Goal: Transaction & Acquisition: Download file/media

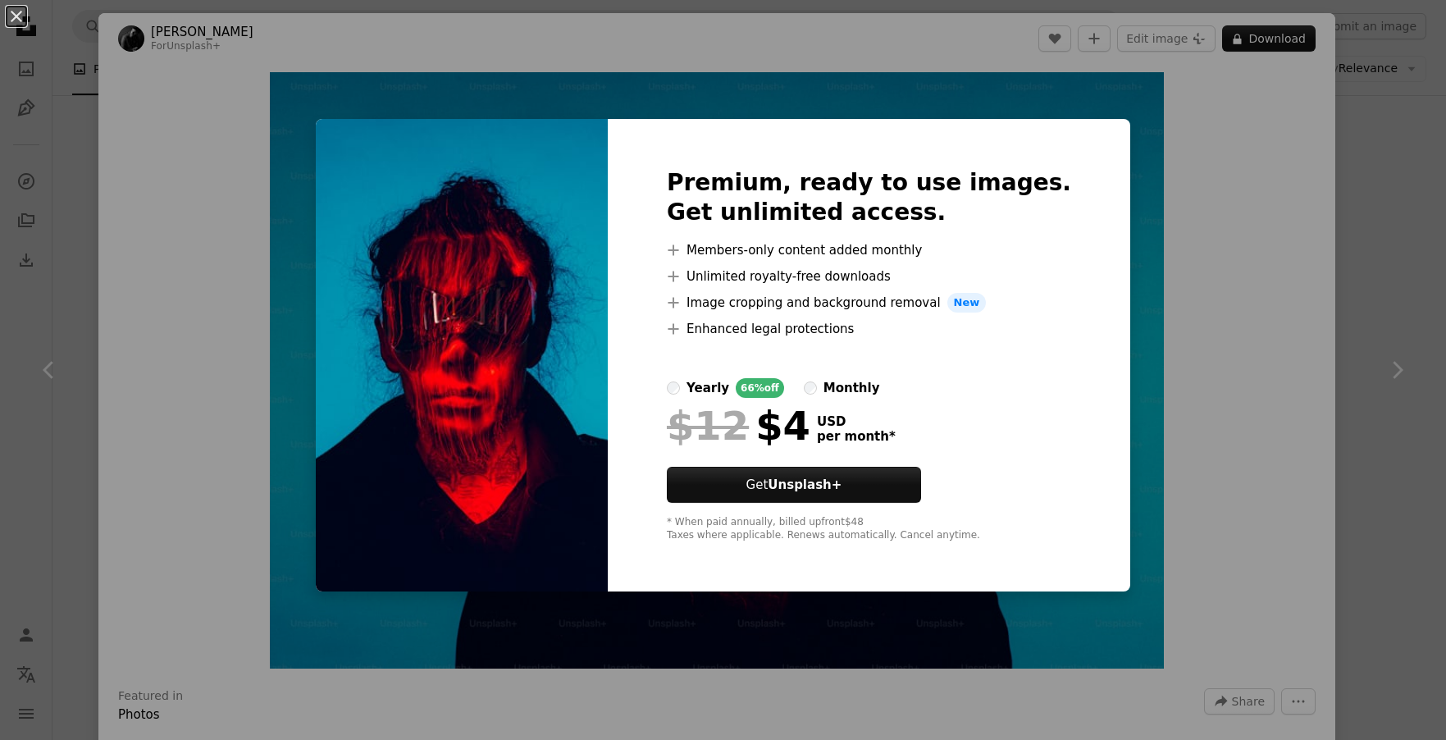
scroll to position [14, 0]
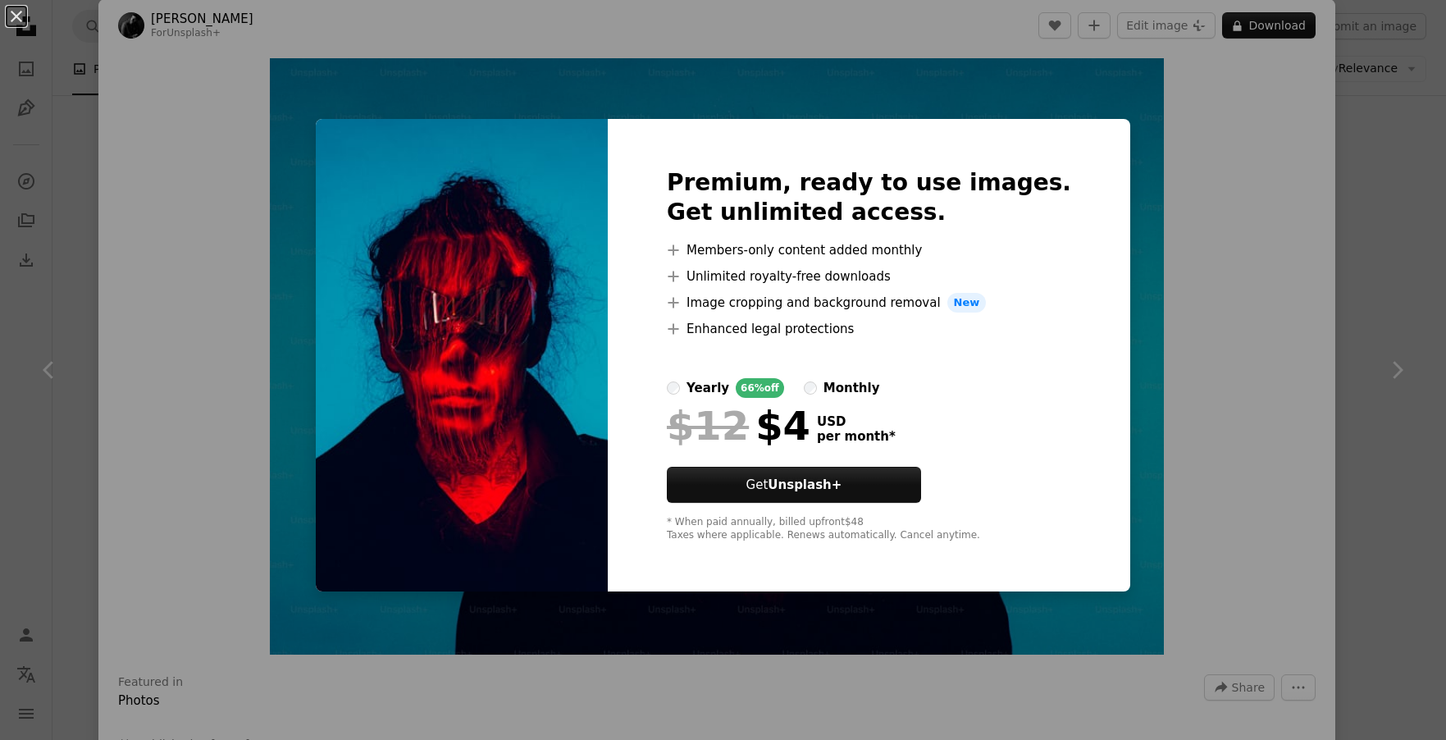
click at [1279, 280] on div "An X shape Premium, ready to use images. Get unlimited access. A plus sign Memb…" at bounding box center [723, 370] width 1446 height 740
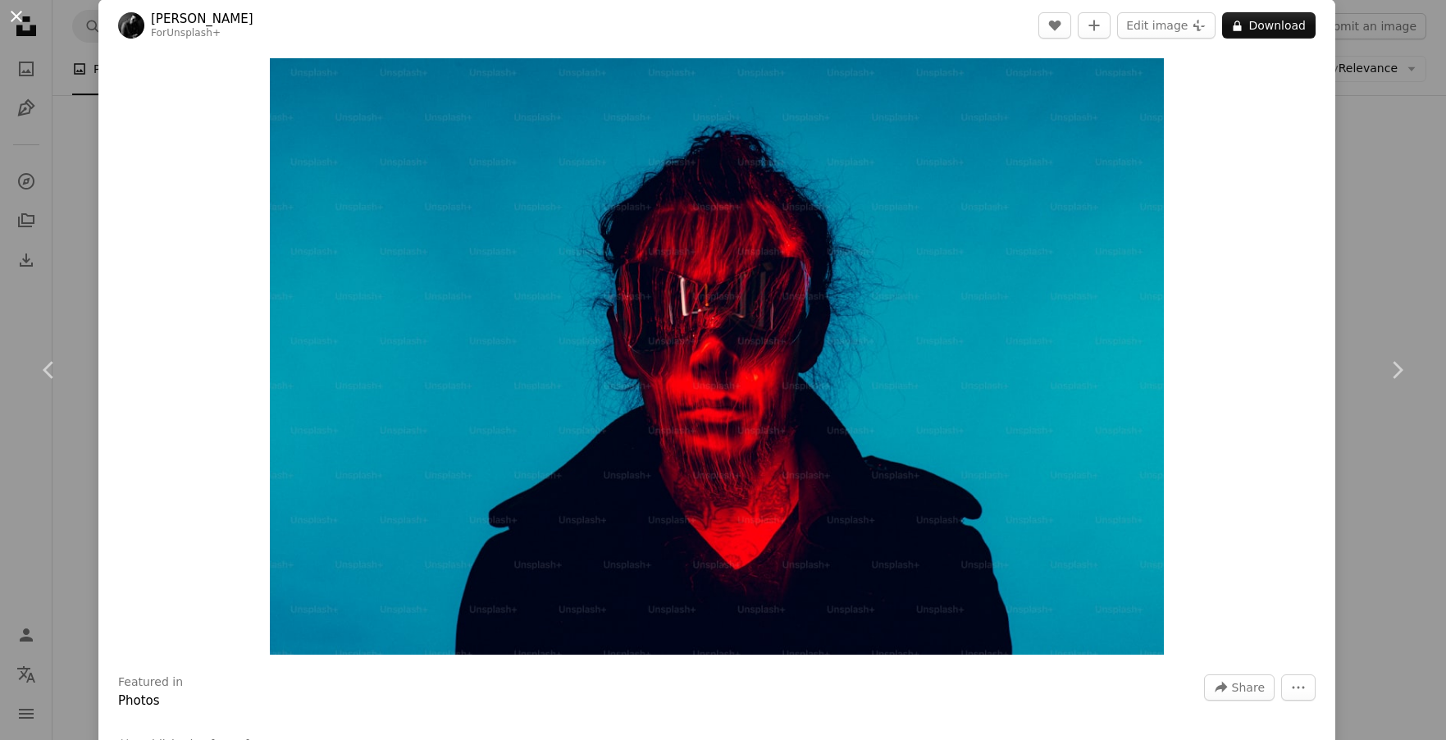
click at [11, 16] on button "An X shape" at bounding box center [17, 17] width 20 height 20
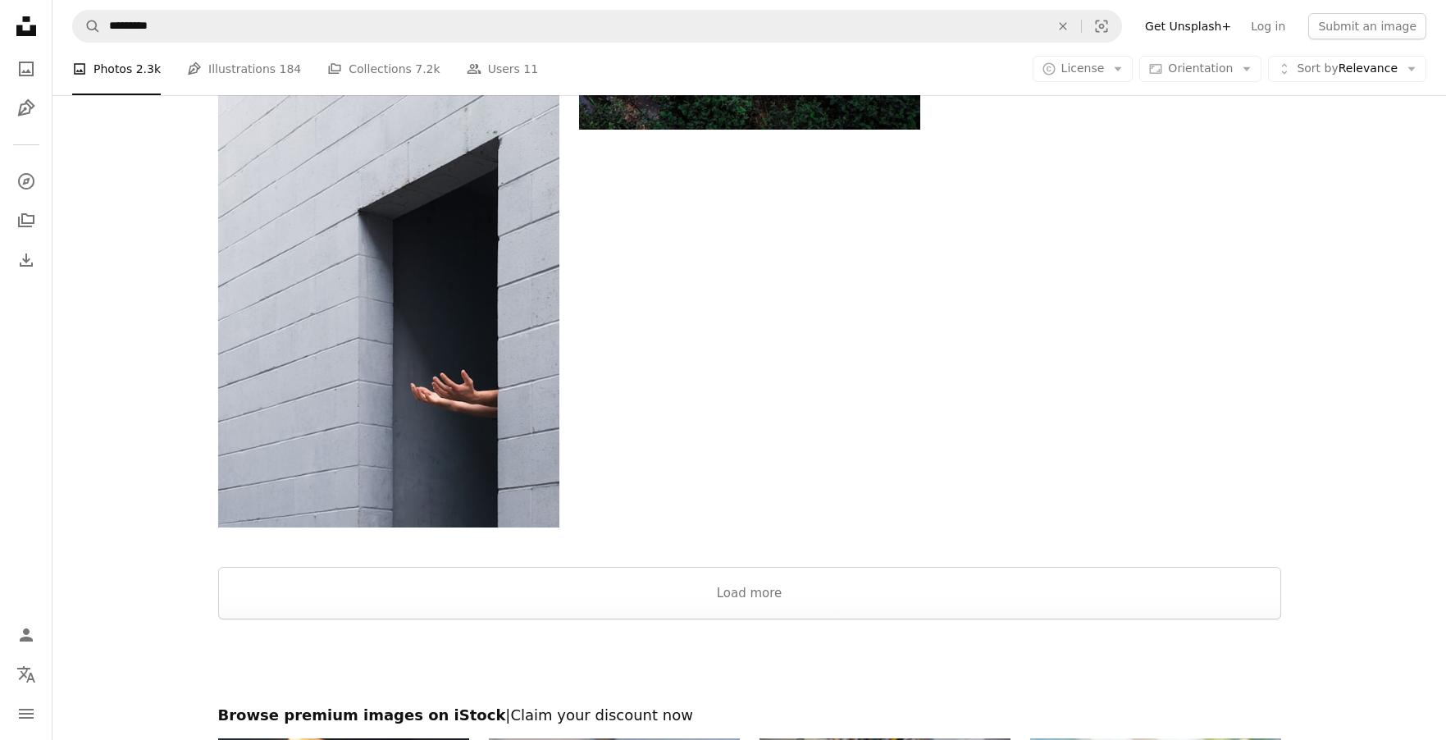
scroll to position [7436, 0]
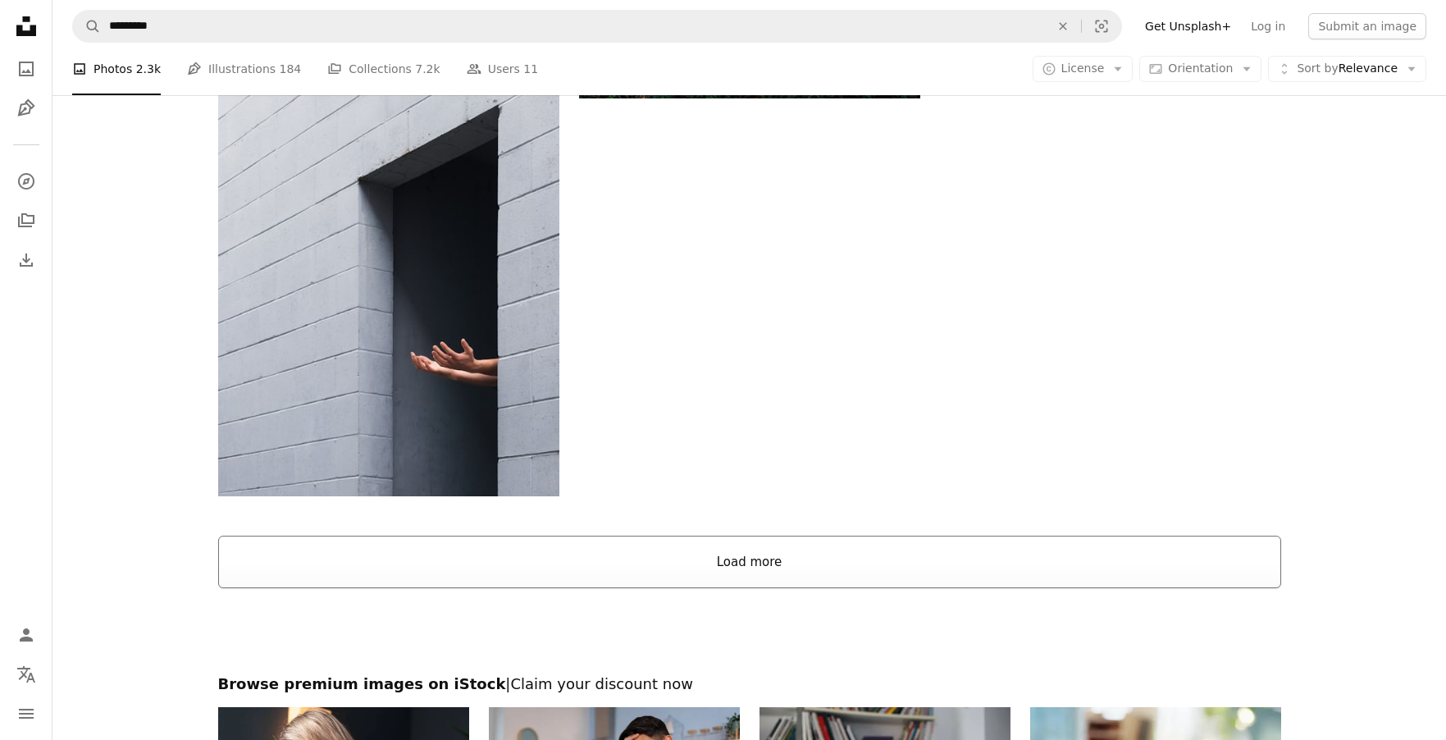
click at [723, 563] on button "Load more" at bounding box center [749, 562] width 1063 height 52
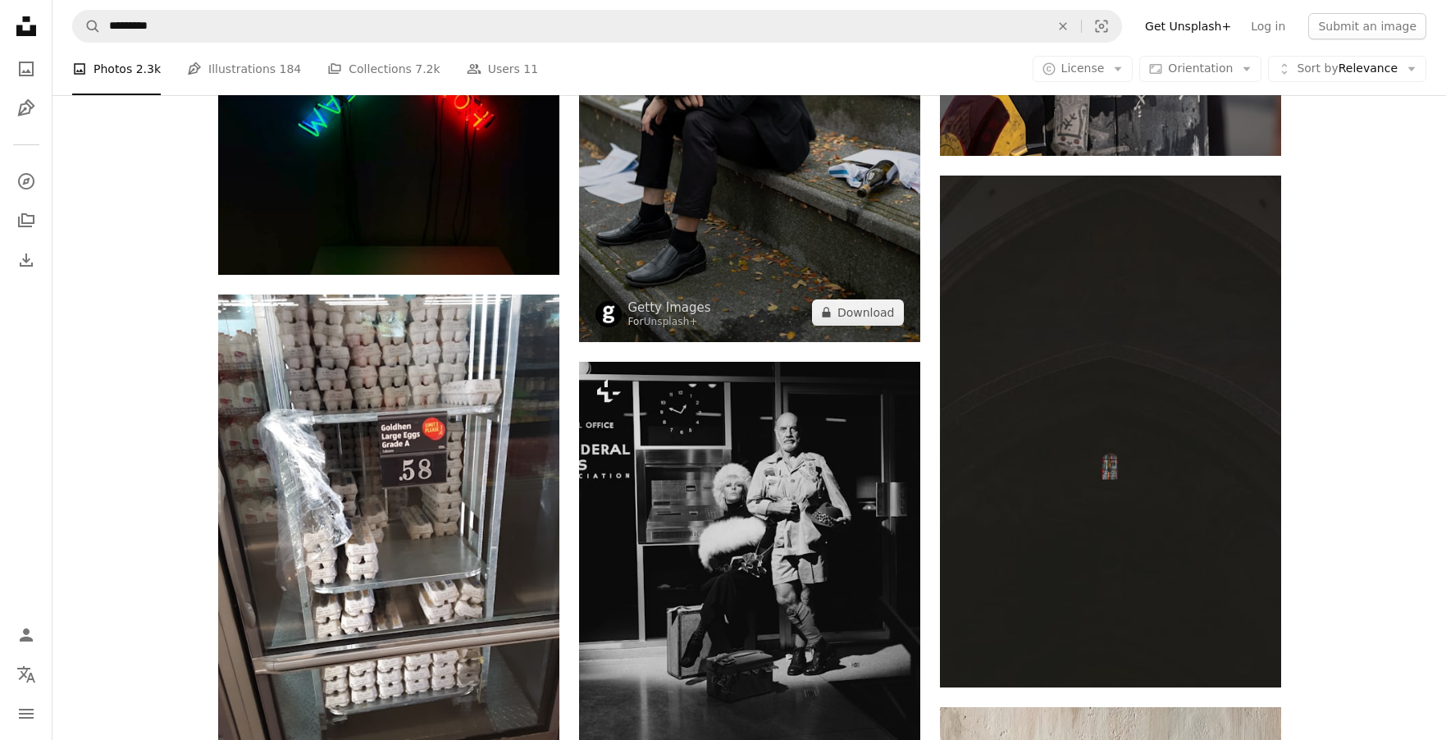
scroll to position [15180, 0]
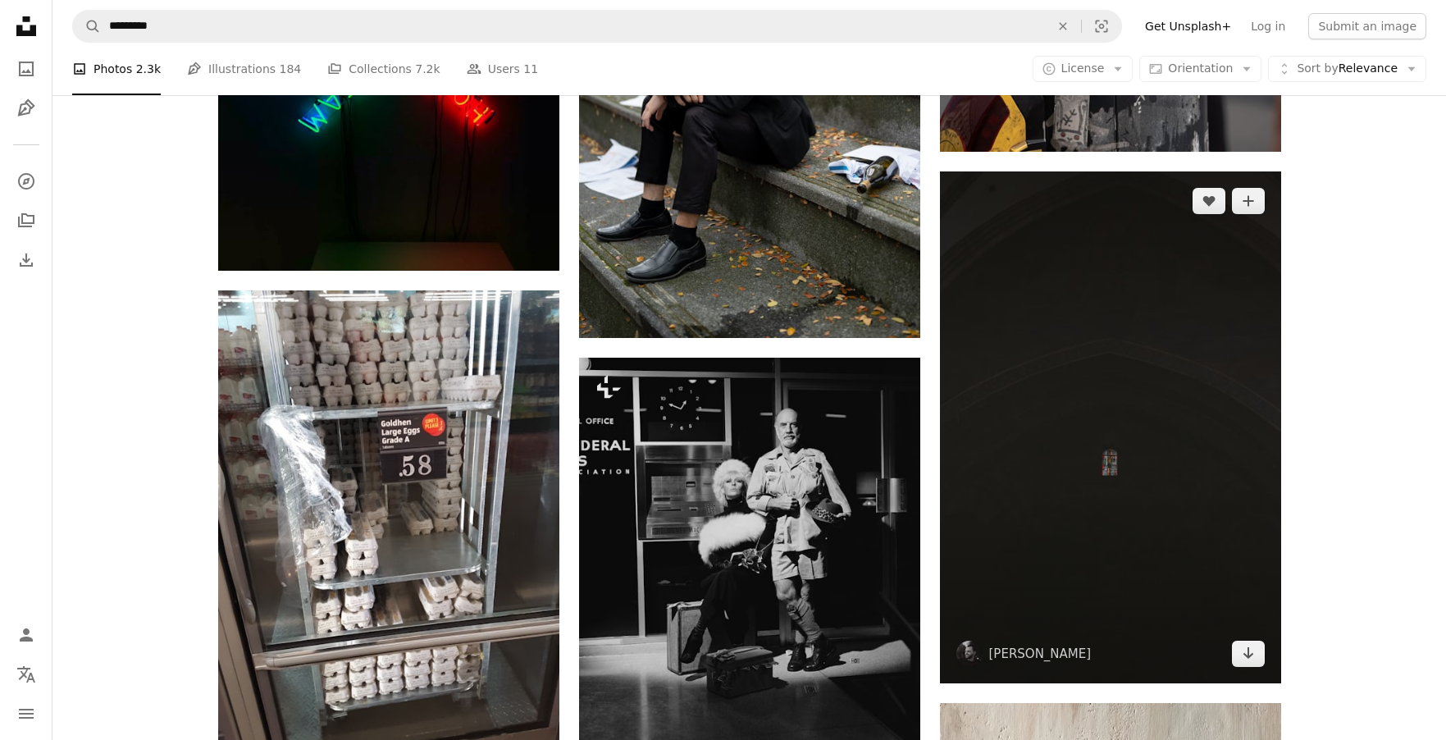
click at [1069, 462] on img at bounding box center [1110, 427] width 341 height 512
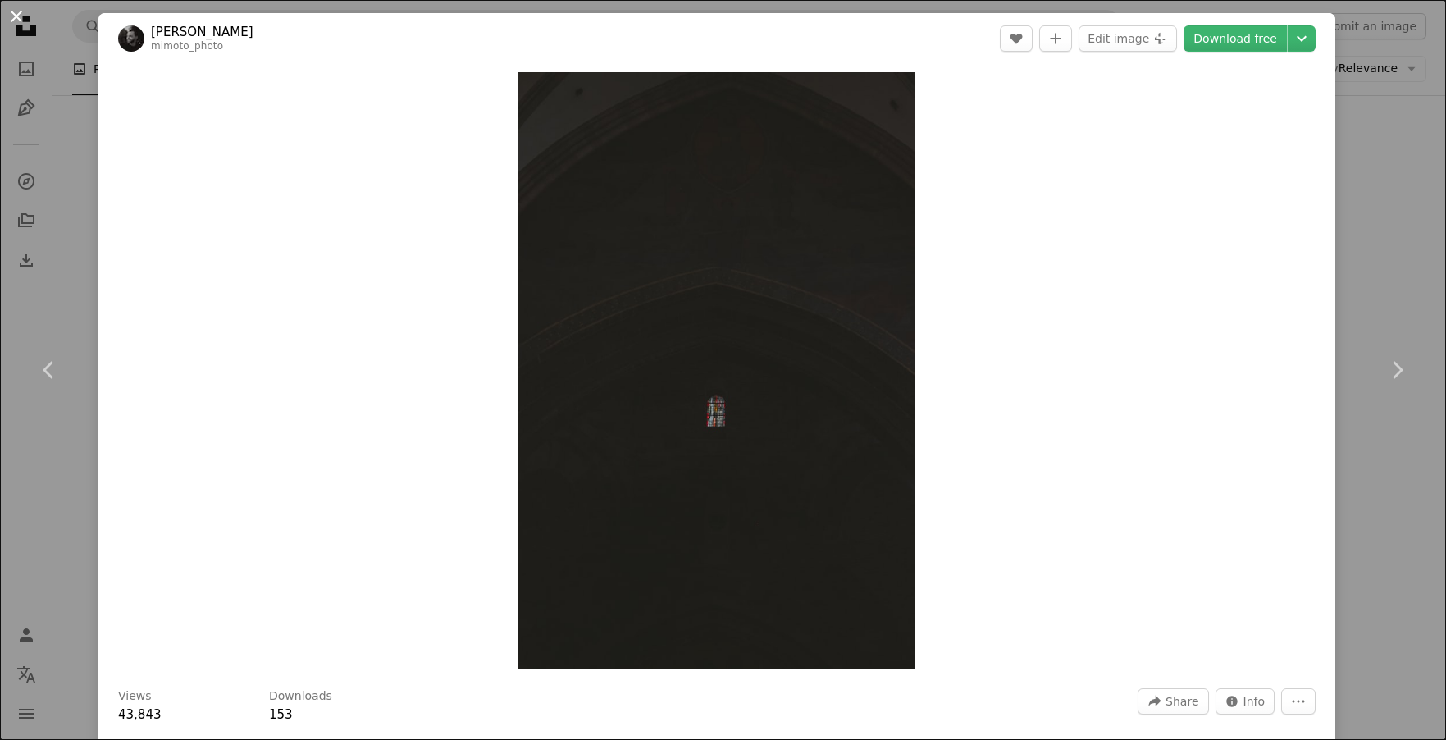
click at [12, 18] on button "An X shape" at bounding box center [17, 17] width 20 height 20
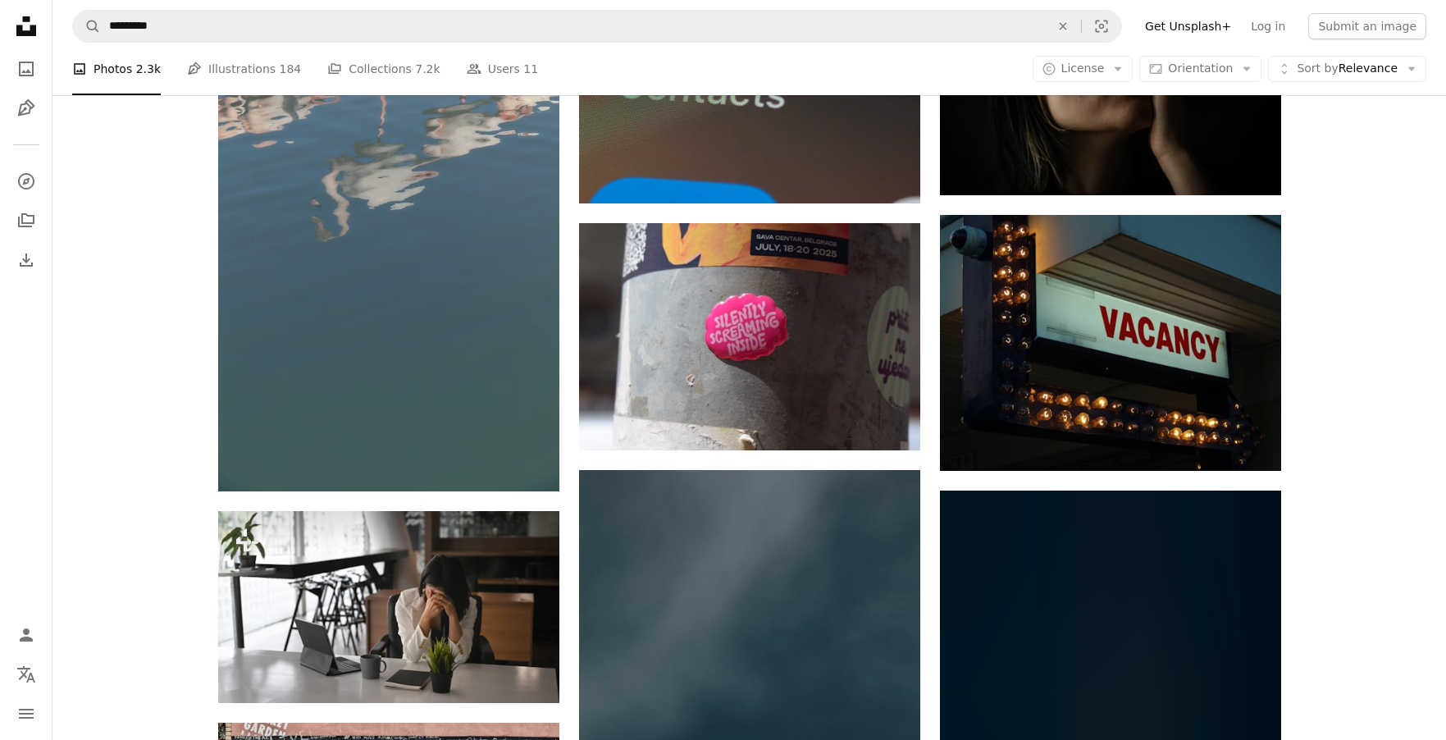
scroll to position [16465, 0]
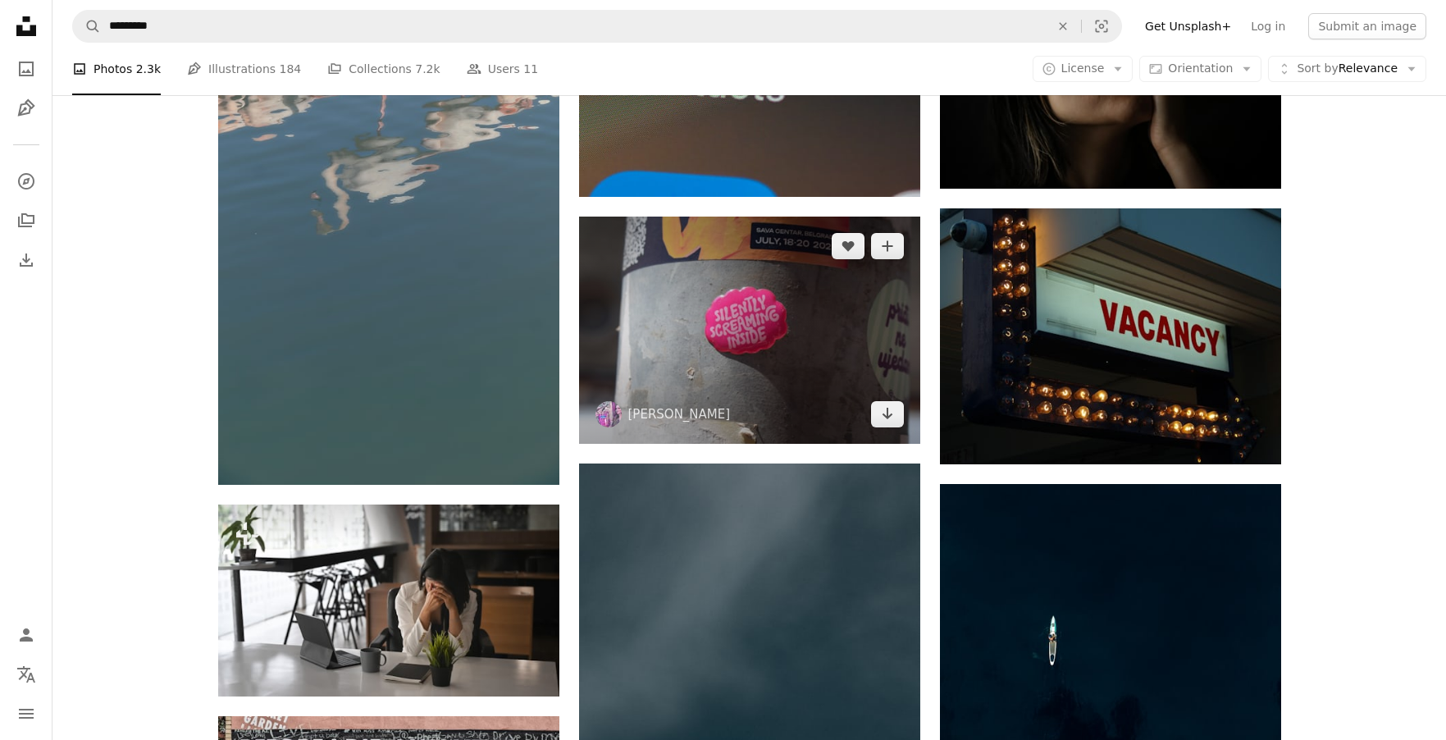
click at [767, 330] on img at bounding box center [749, 329] width 341 height 227
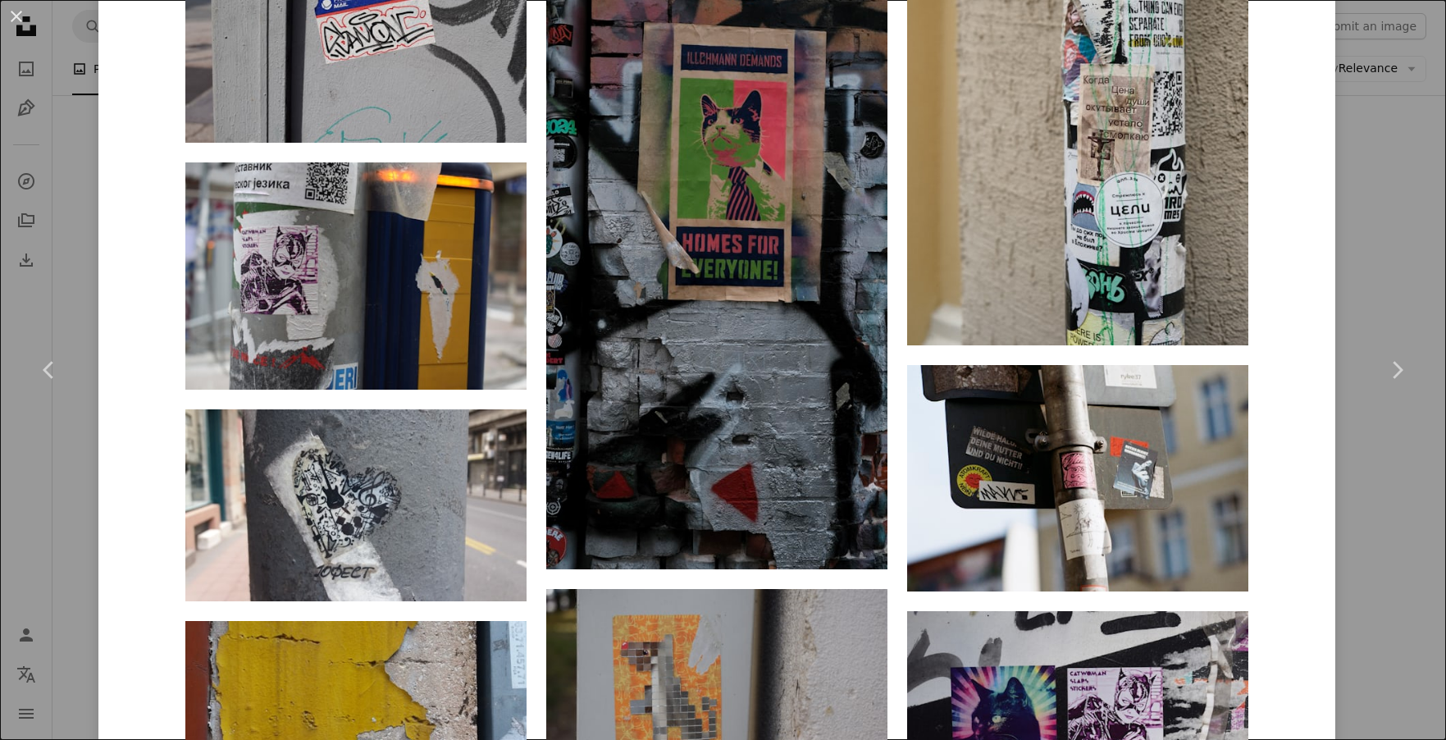
scroll to position [5326, 0]
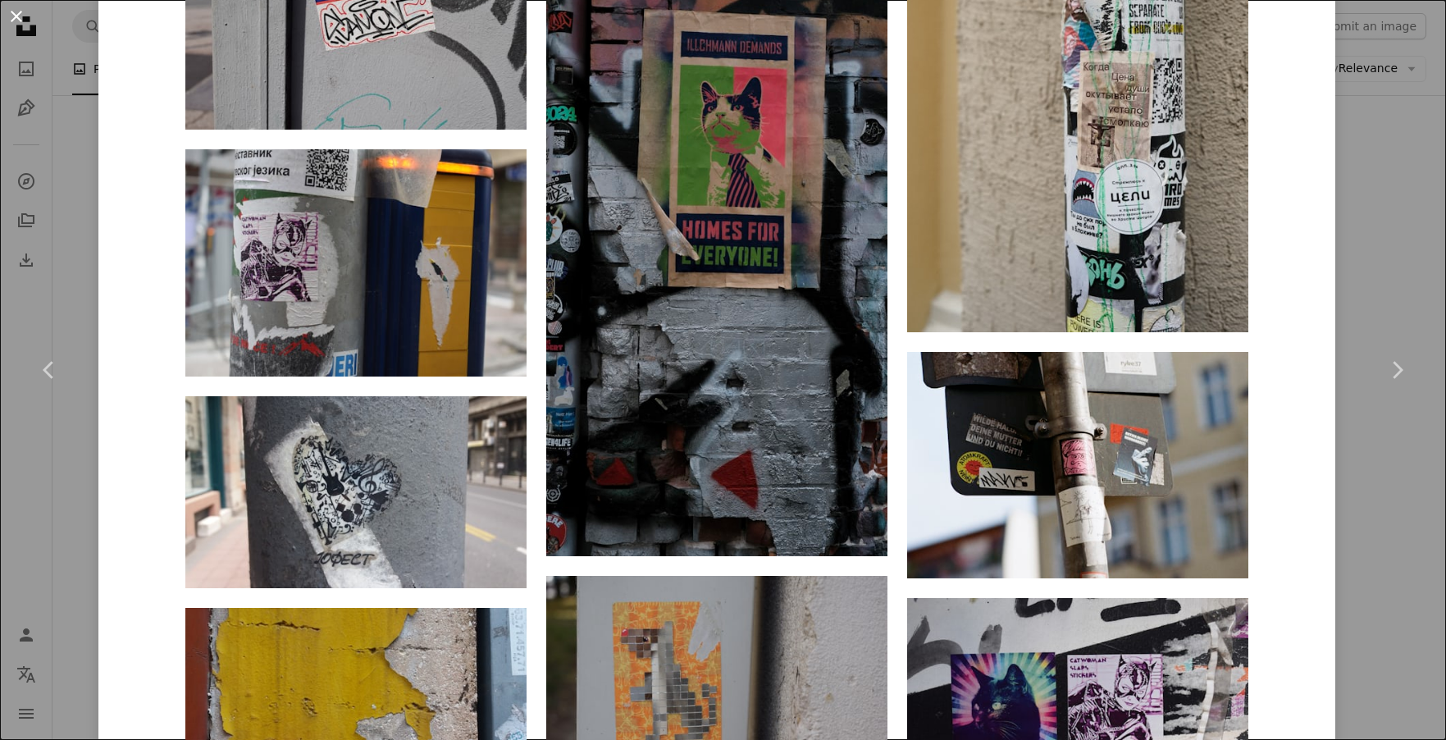
click at [8, 19] on button "An X shape" at bounding box center [17, 17] width 20 height 20
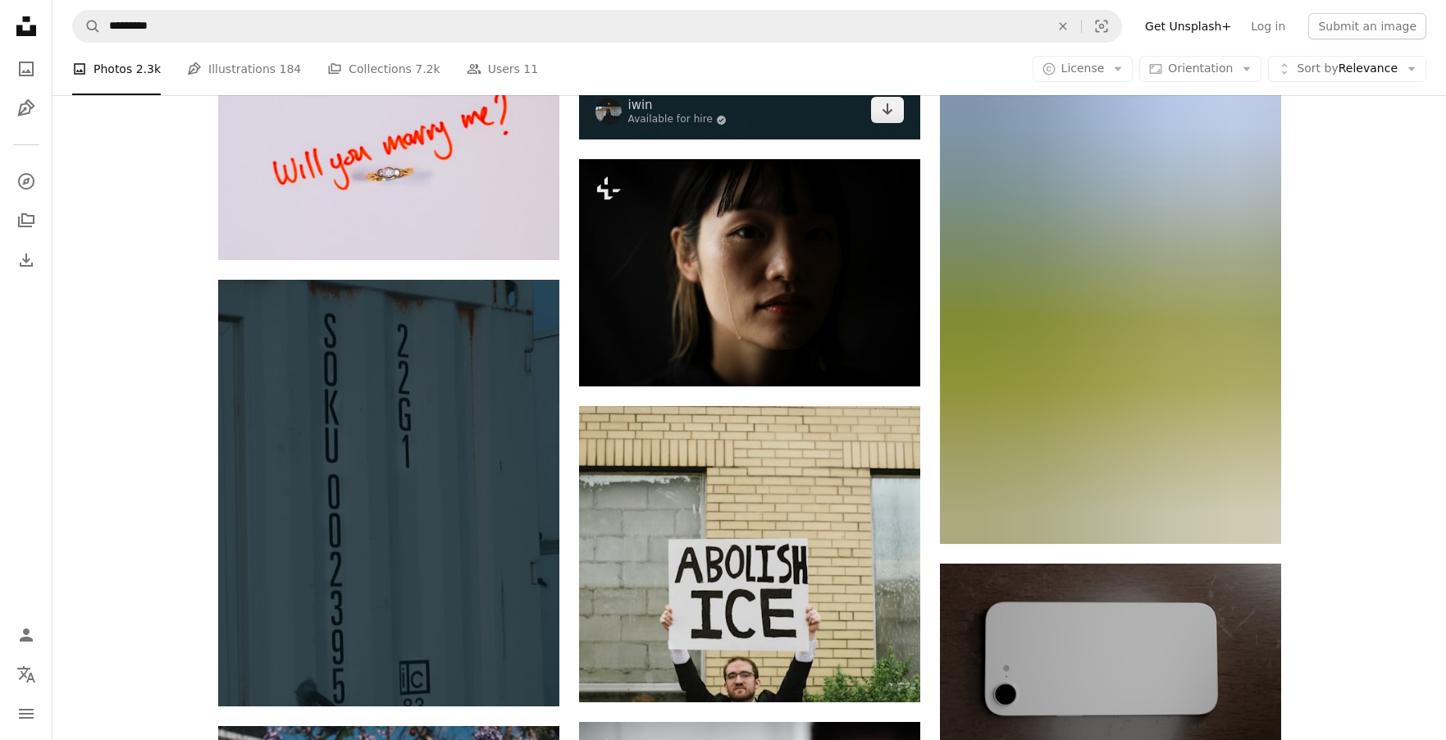
scroll to position [17429, 0]
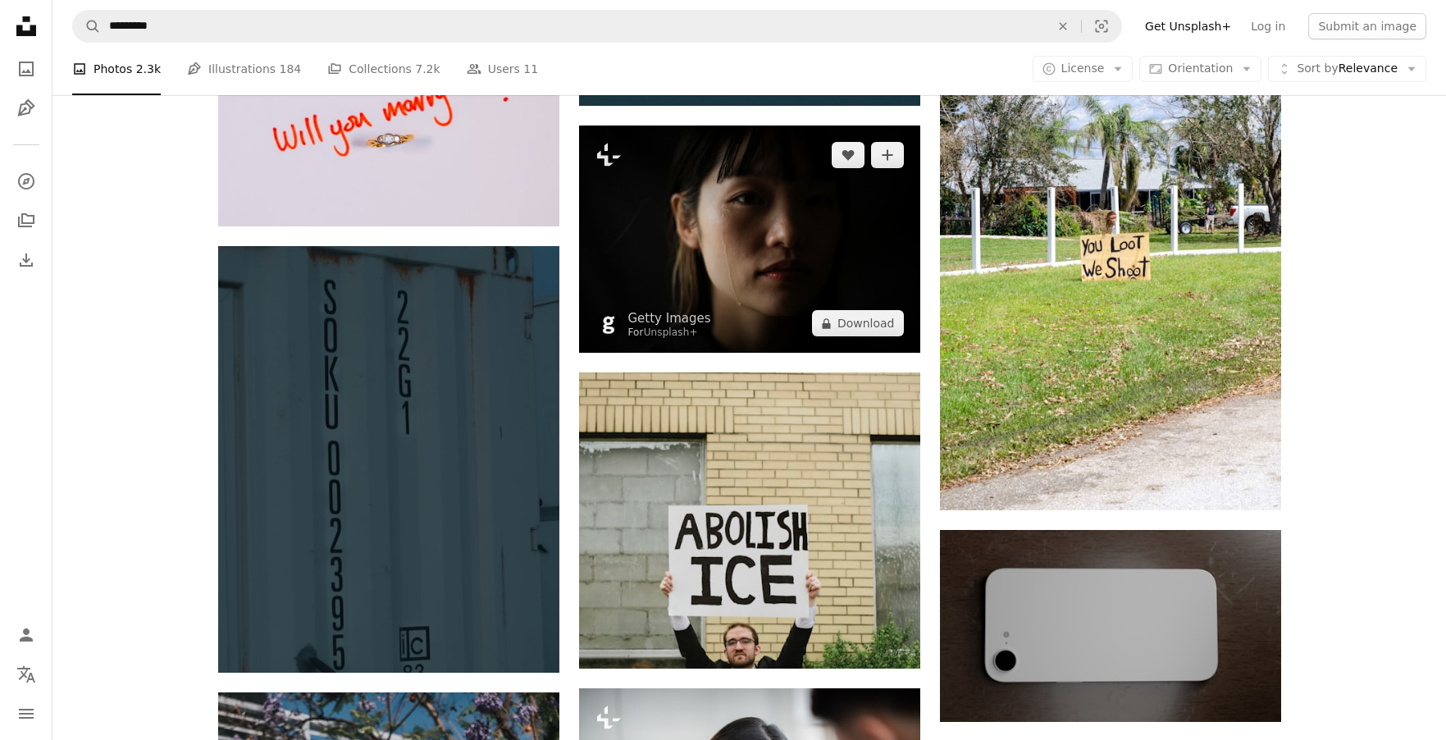
click at [758, 203] on img at bounding box center [749, 238] width 341 height 227
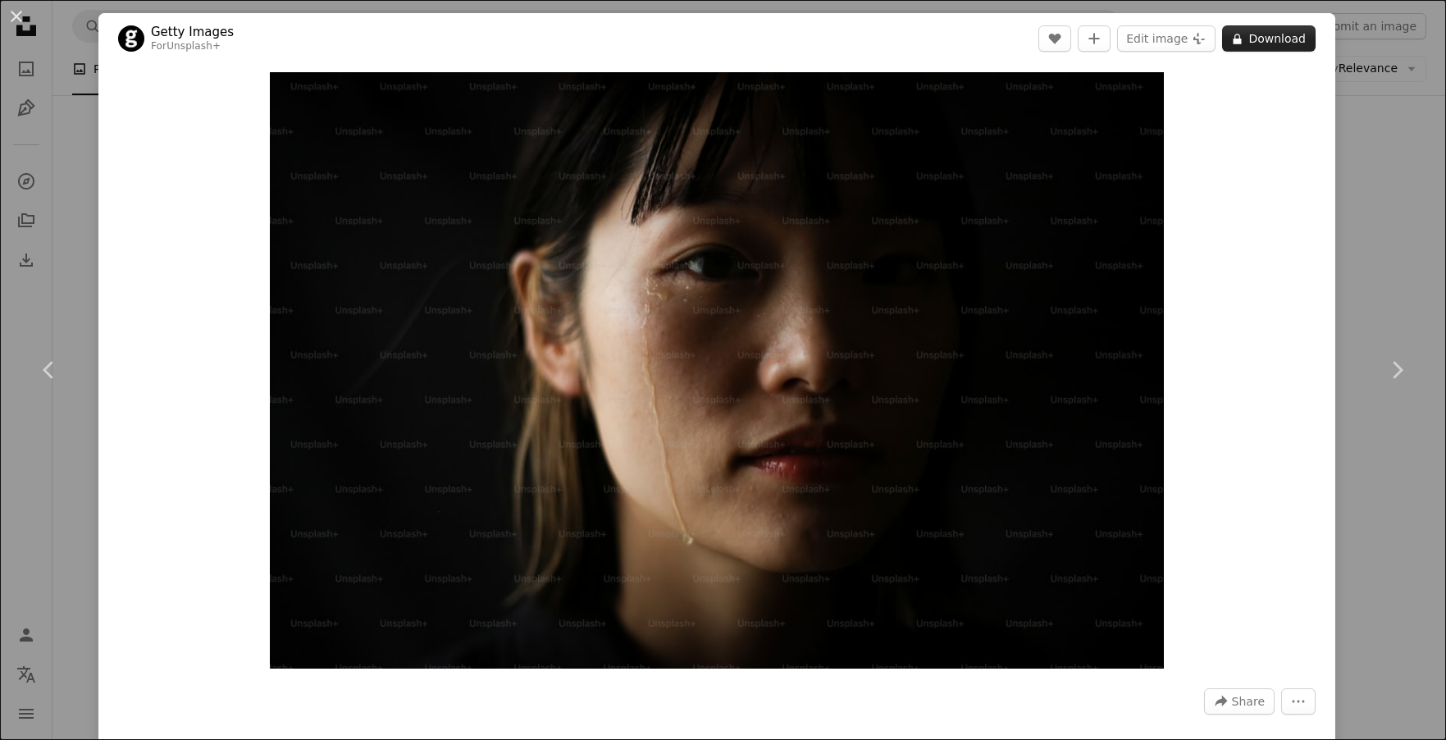
click at [1301, 38] on button "A lock Download" at bounding box center [1268, 38] width 93 height 26
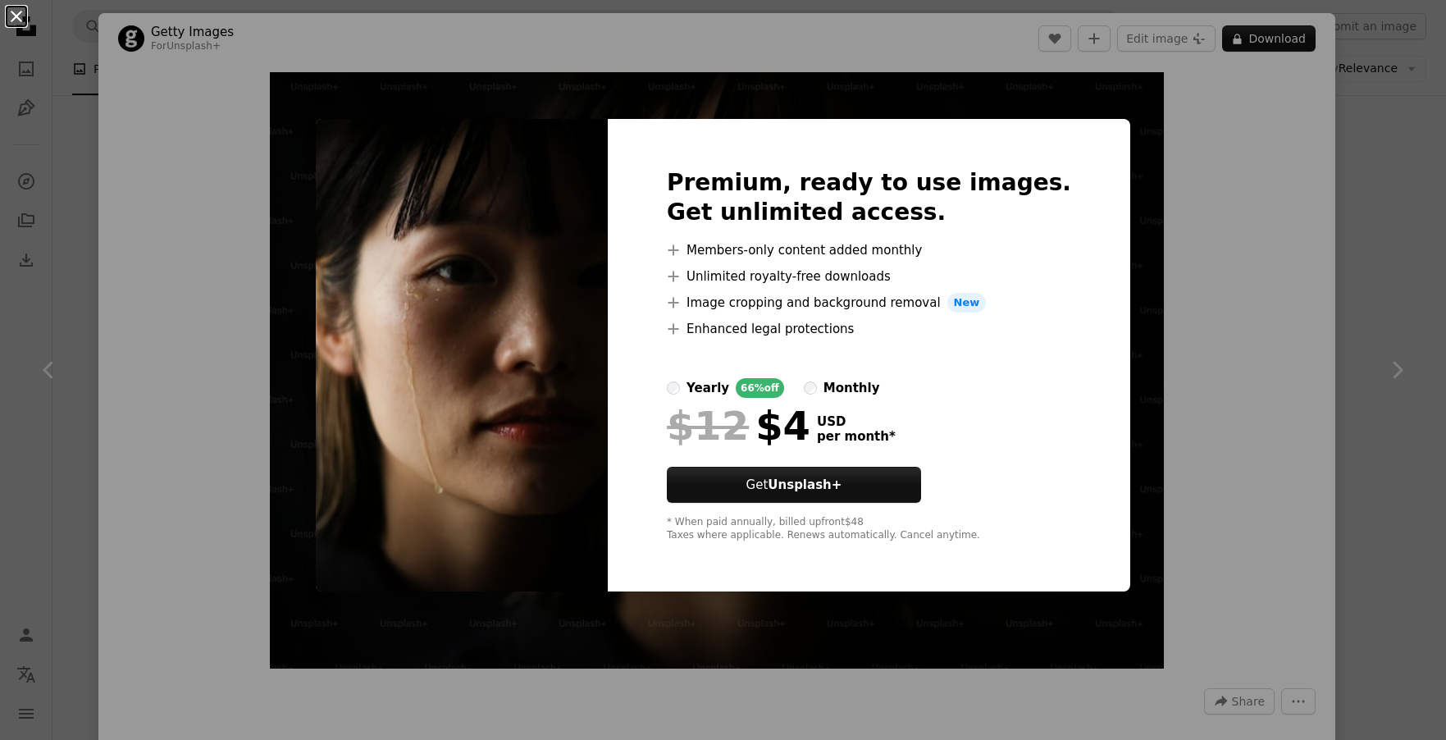
click at [13, 21] on button "An X shape" at bounding box center [17, 17] width 20 height 20
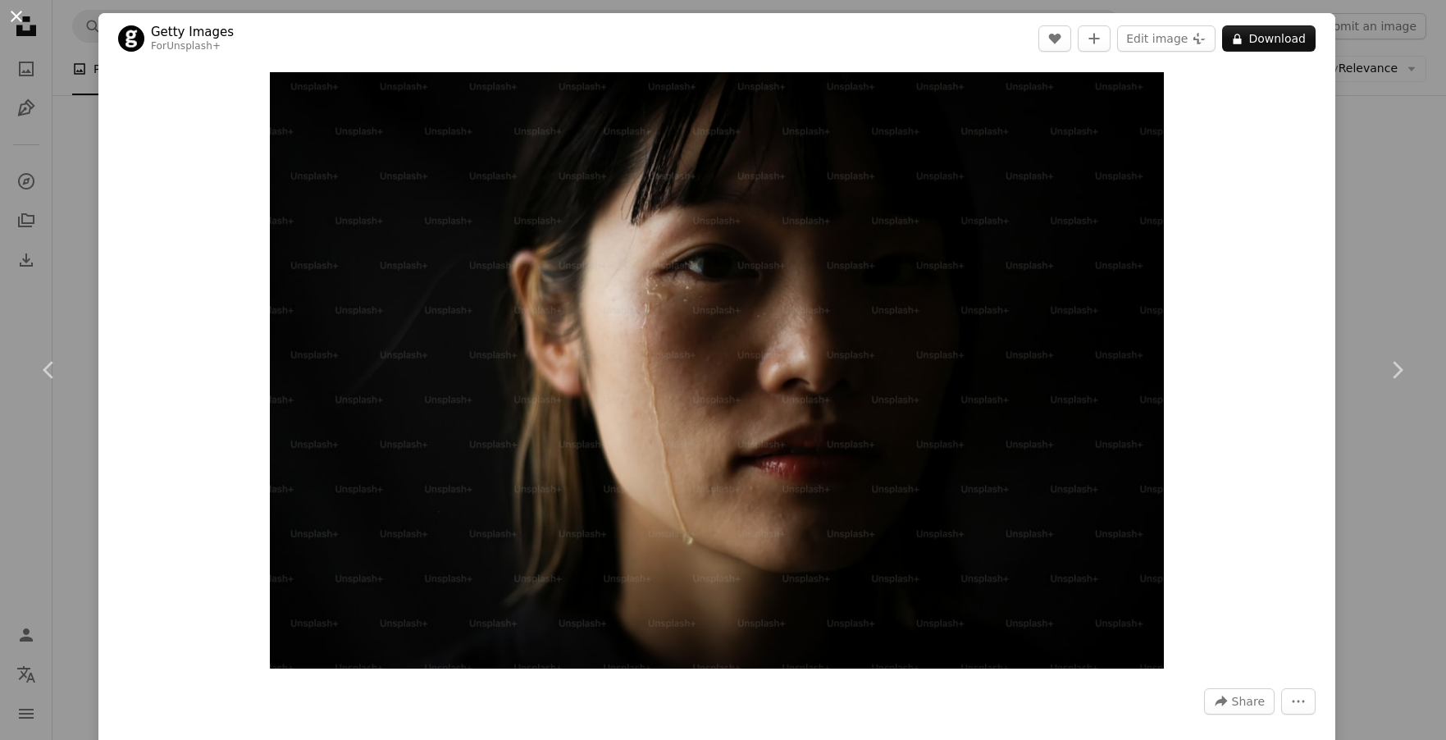
click at [16, 16] on button "An X shape" at bounding box center [17, 17] width 20 height 20
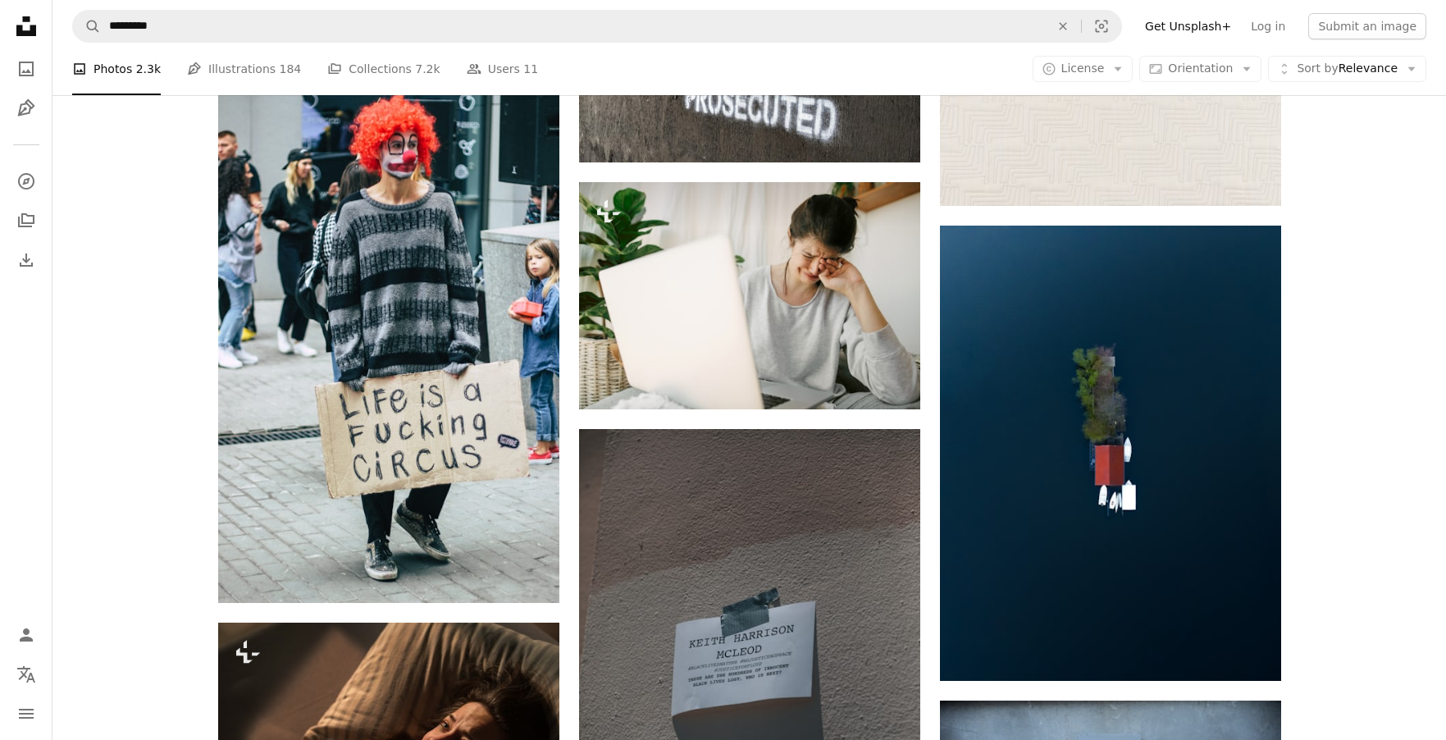
scroll to position [20238, 0]
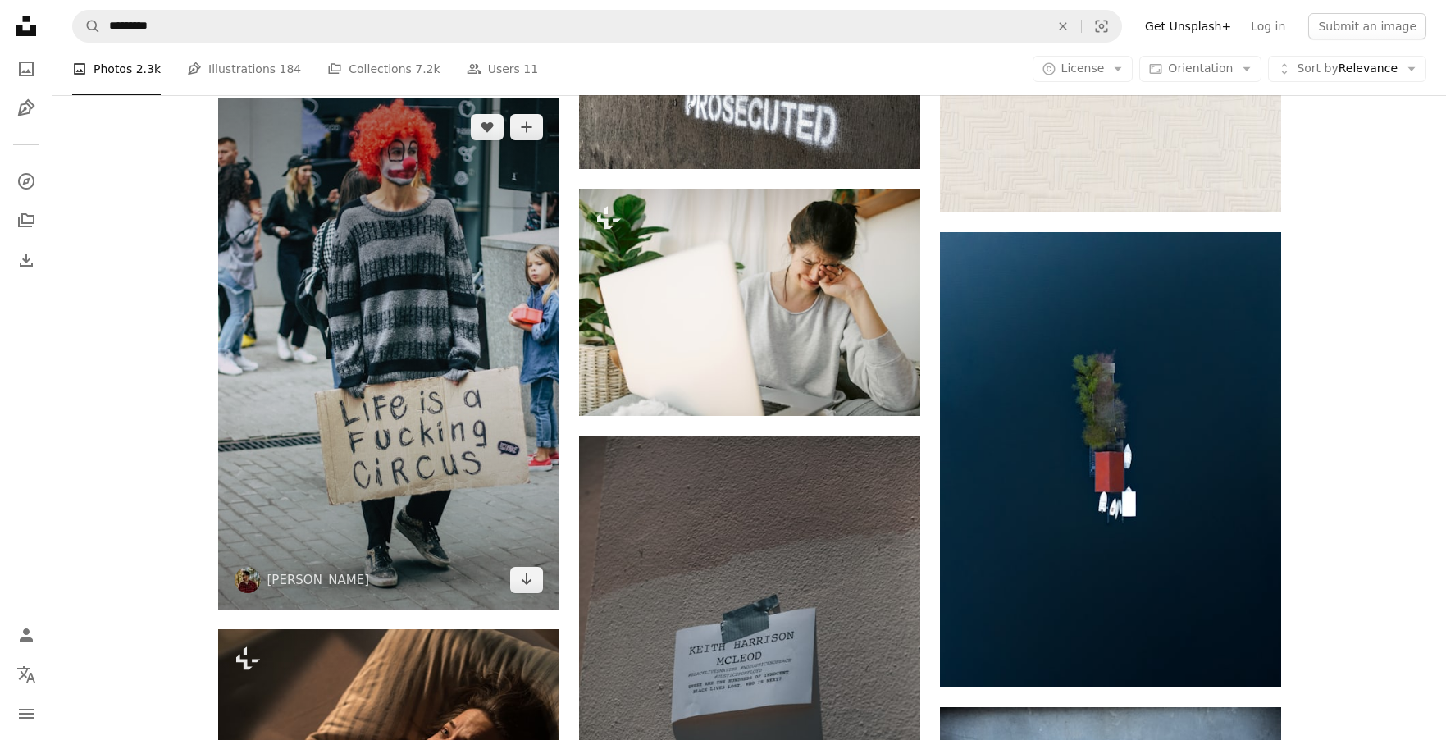
click at [376, 312] on img at bounding box center [388, 354] width 341 height 512
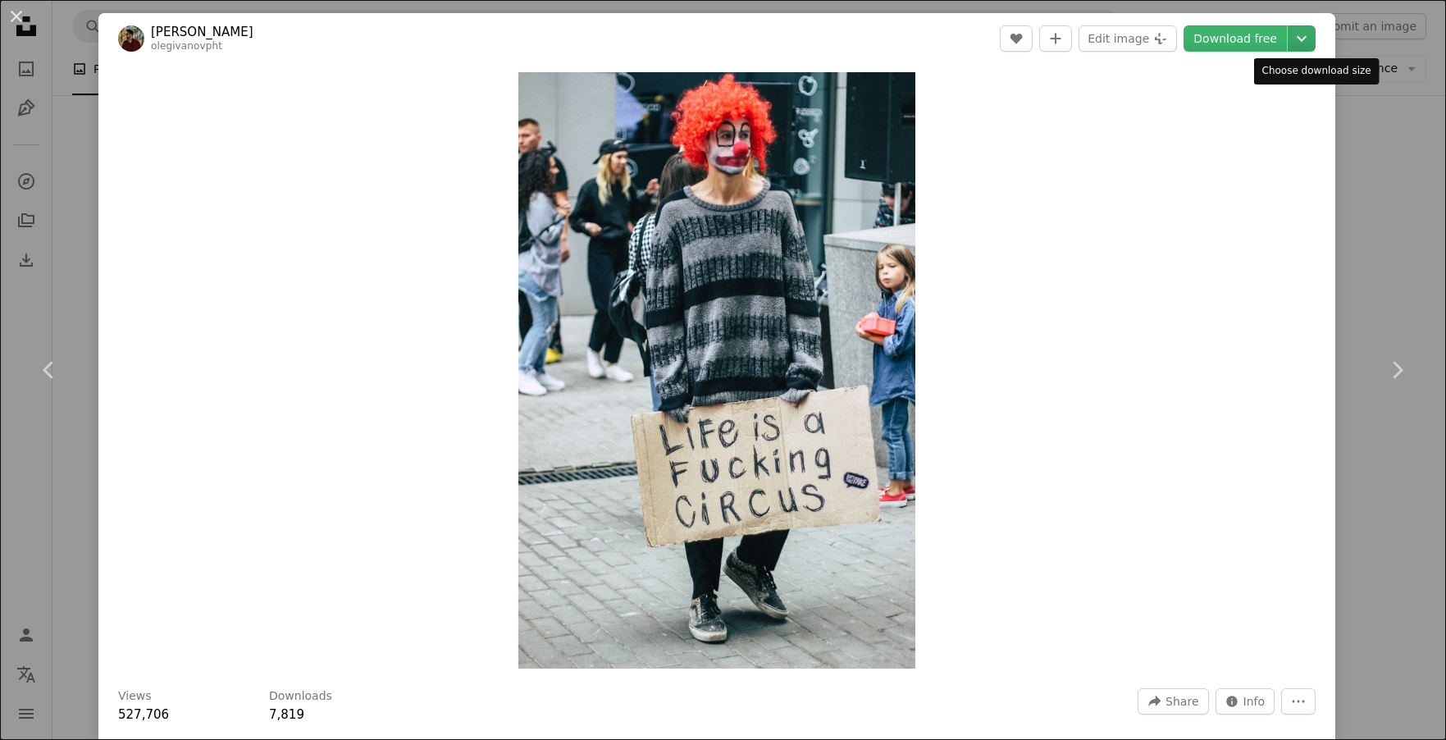
click at [1315, 35] on icon "Chevron down" at bounding box center [1301, 39] width 26 height 20
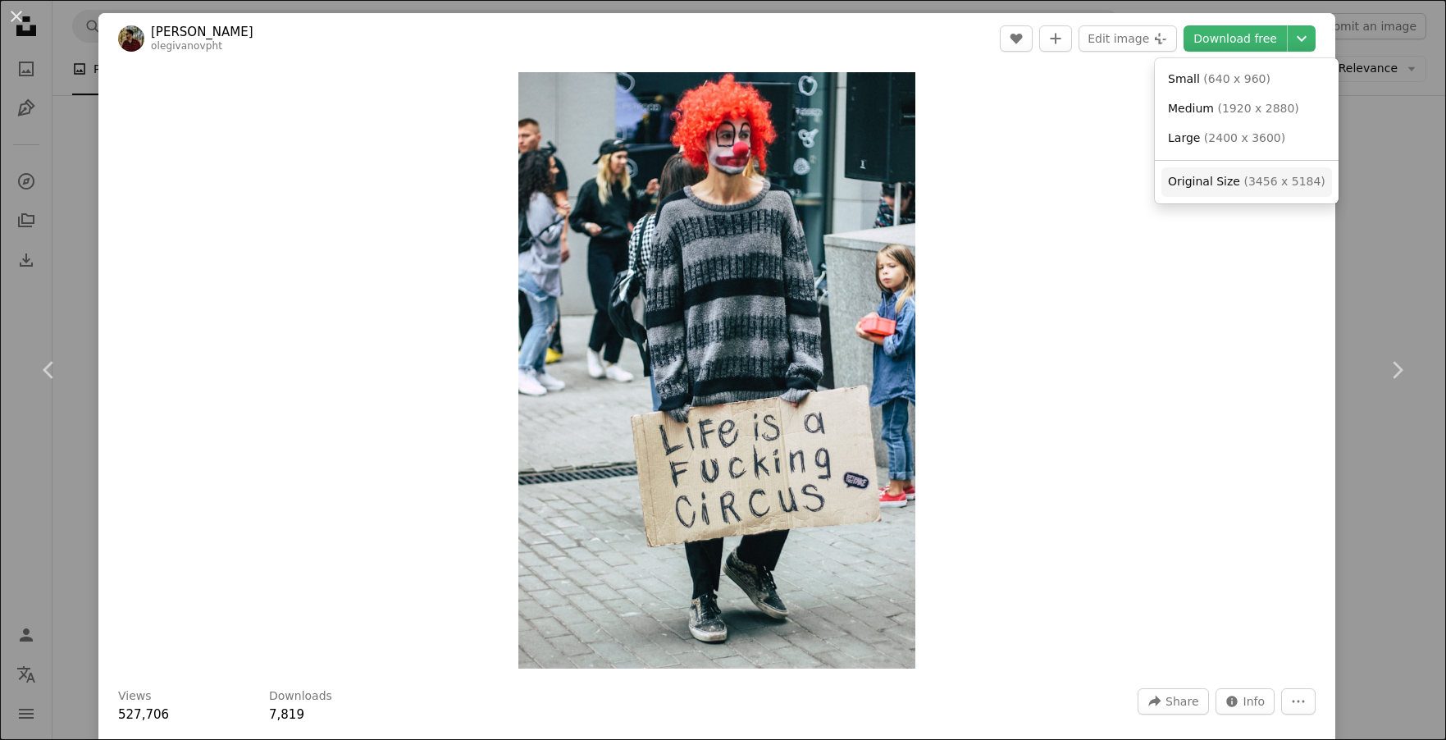
click at [1256, 187] on span "( 3456 x 5184 )" at bounding box center [1283, 181] width 81 height 13
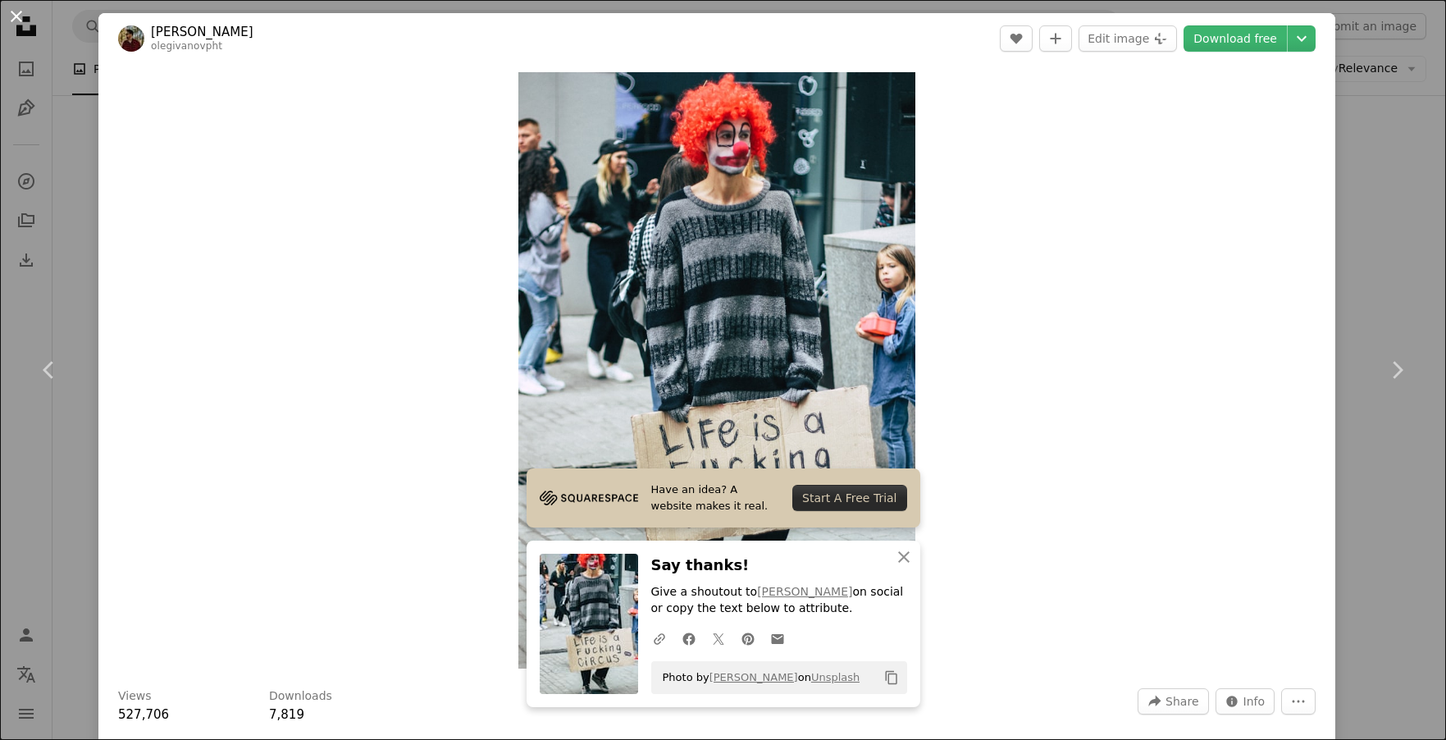
click at [15, 17] on button "An X shape" at bounding box center [17, 17] width 20 height 20
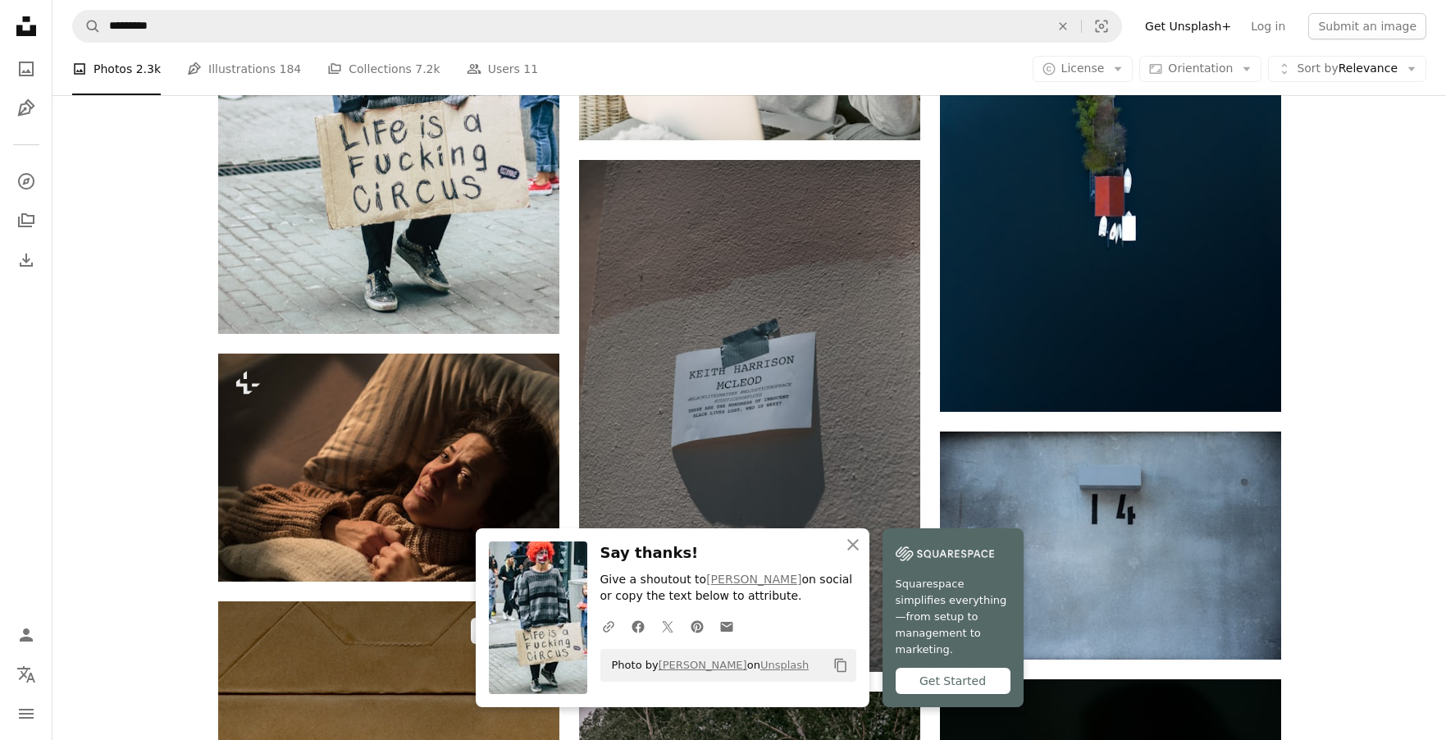
scroll to position [20511, 0]
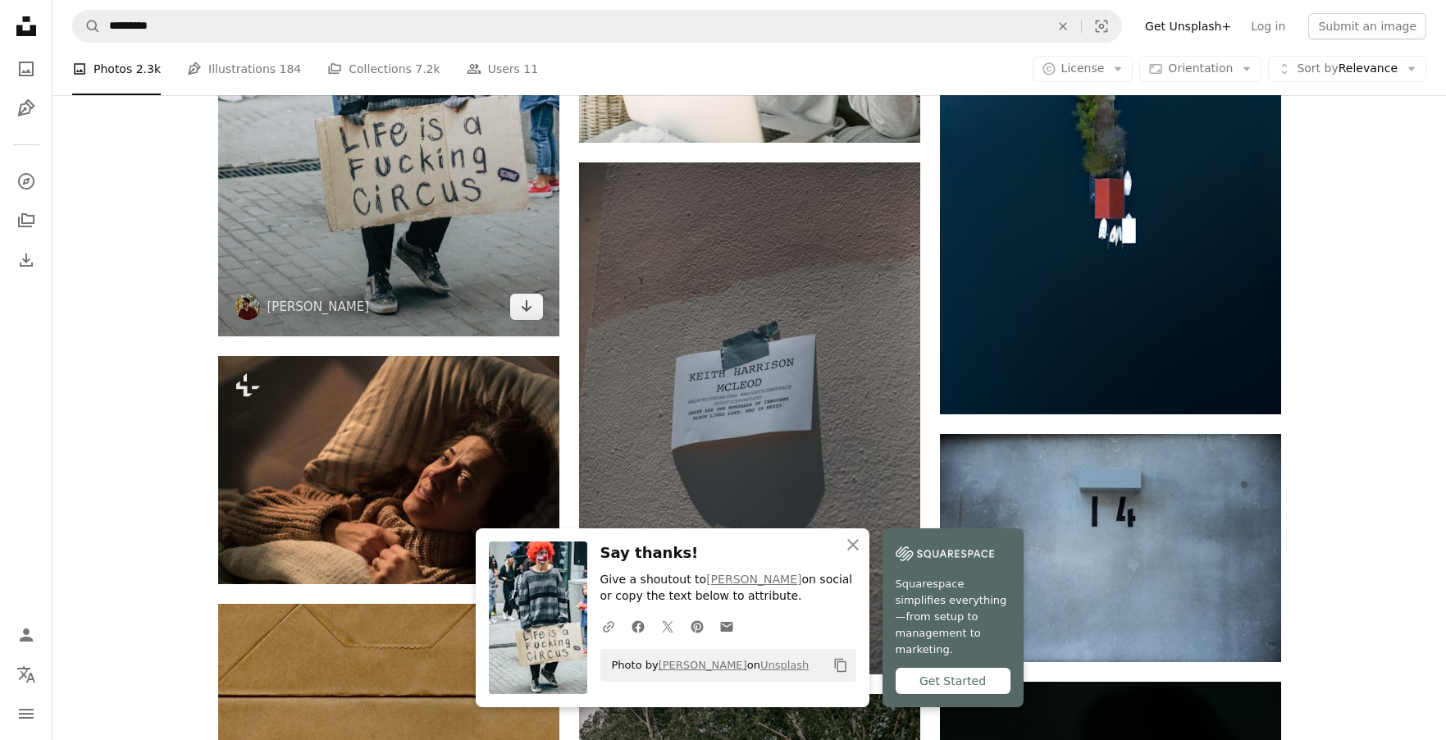
click at [357, 298] on img at bounding box center [388, 81] width 341 height 512
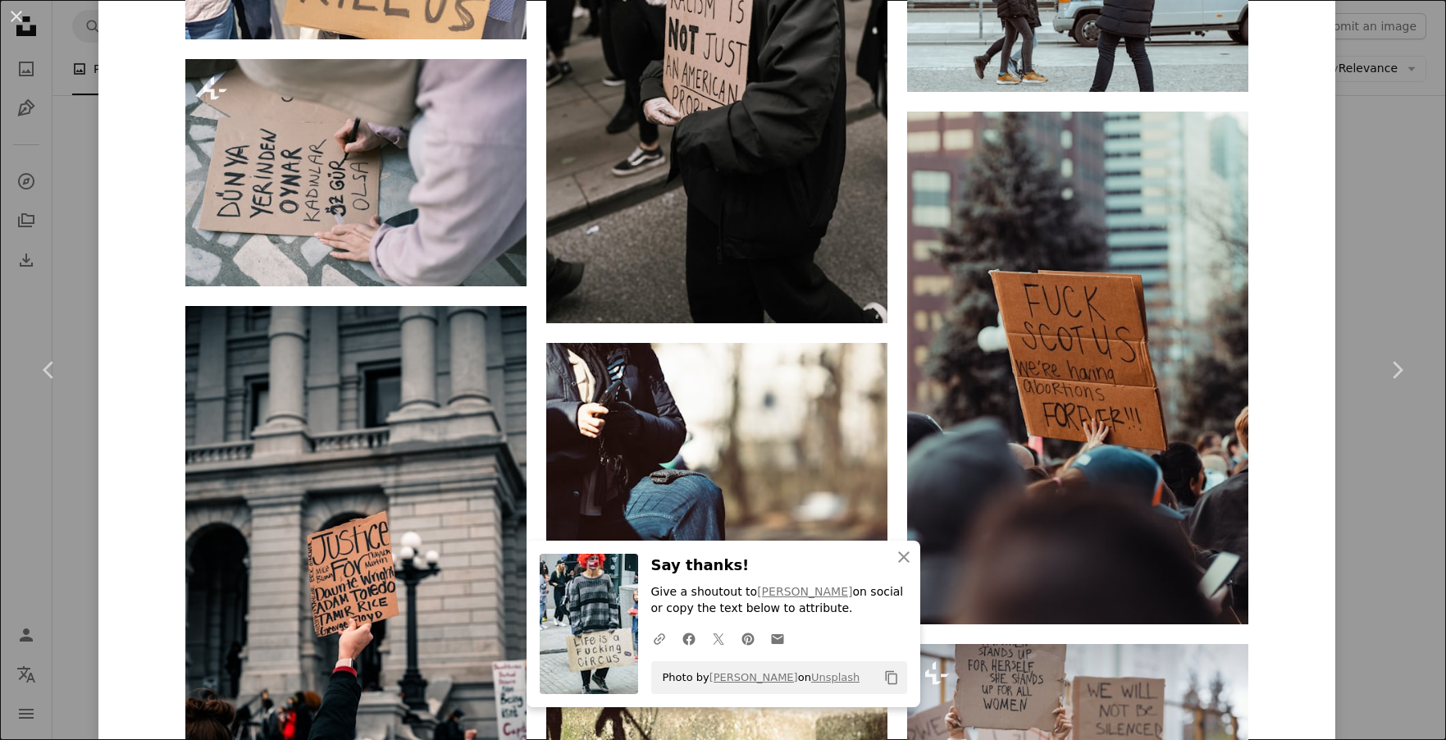
scroll to position [1465, 0]
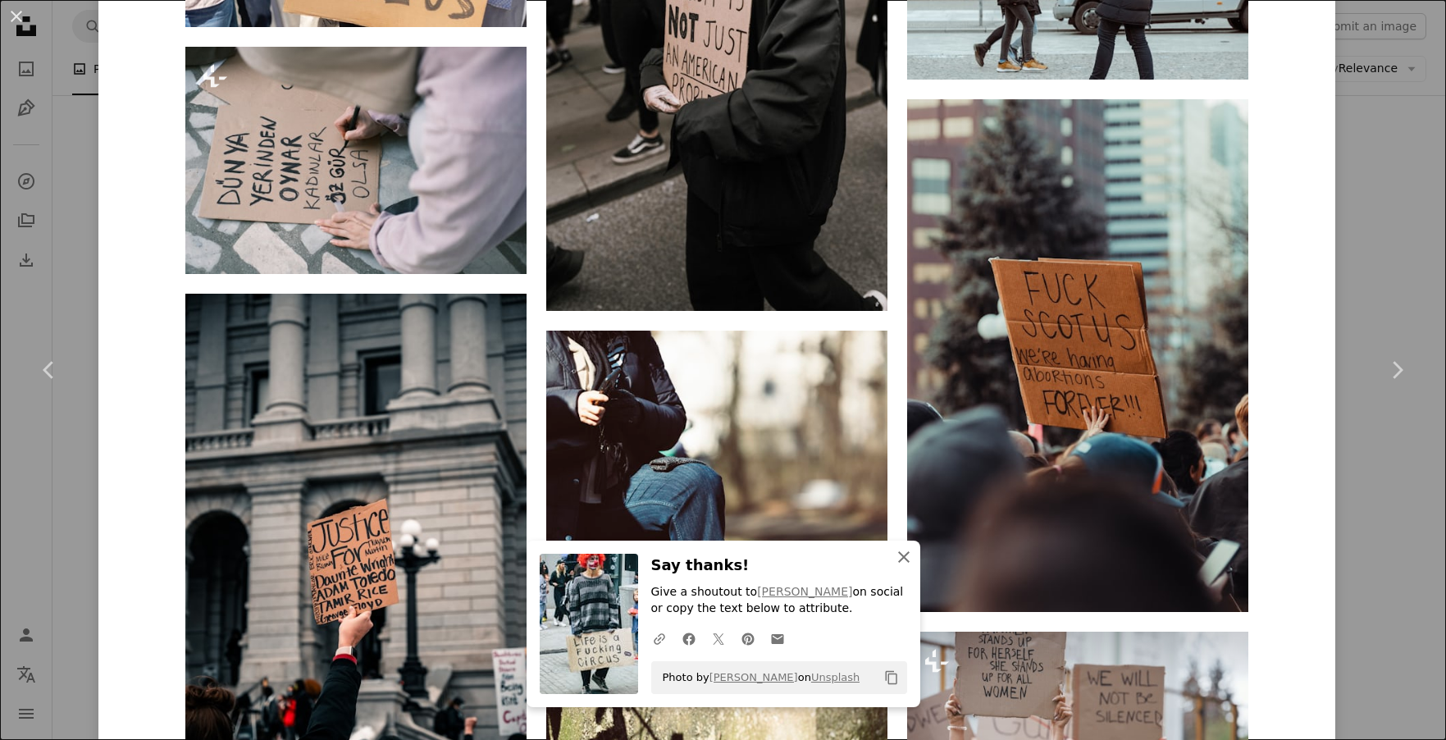
click at [901, 553] on icon "An X shape" at bounding box center [904, 557] width 20 height 20
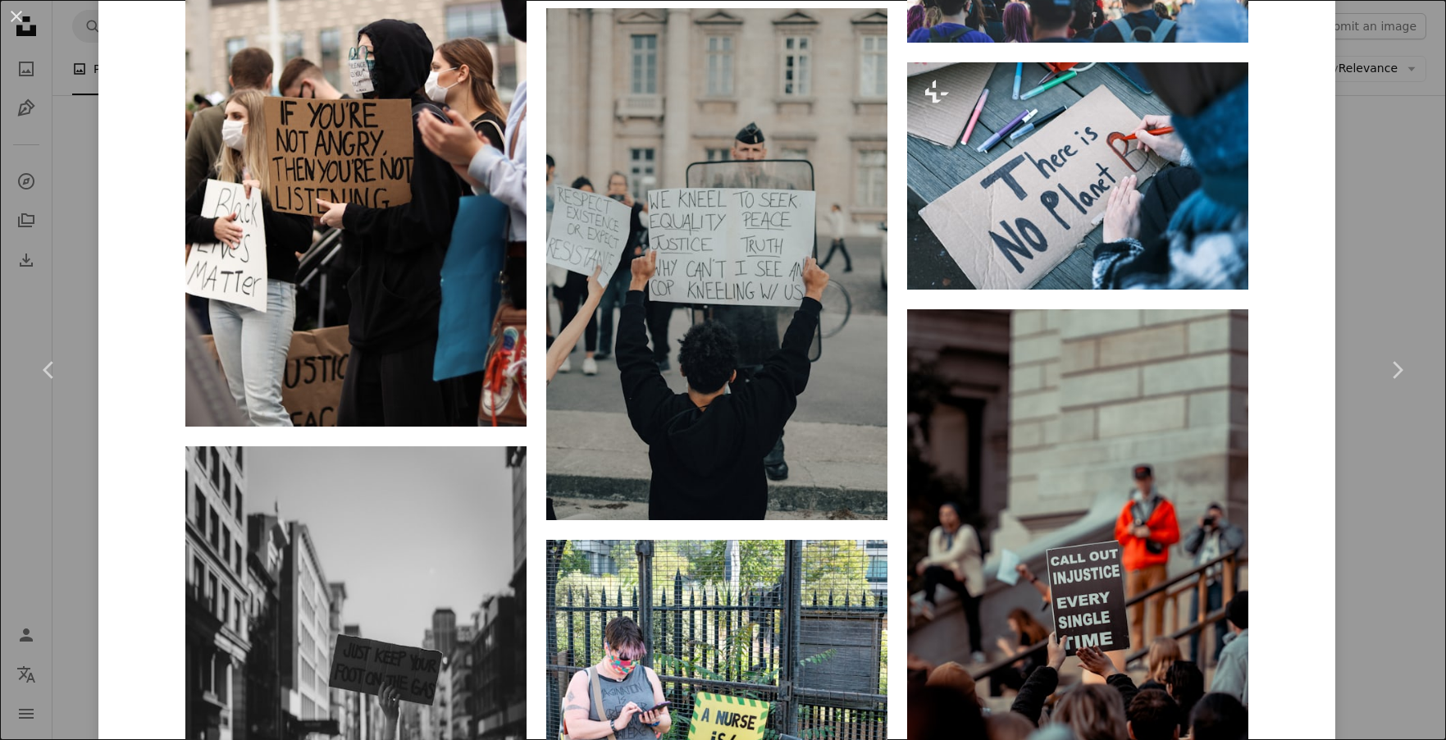
scroll to position [4529, 0]
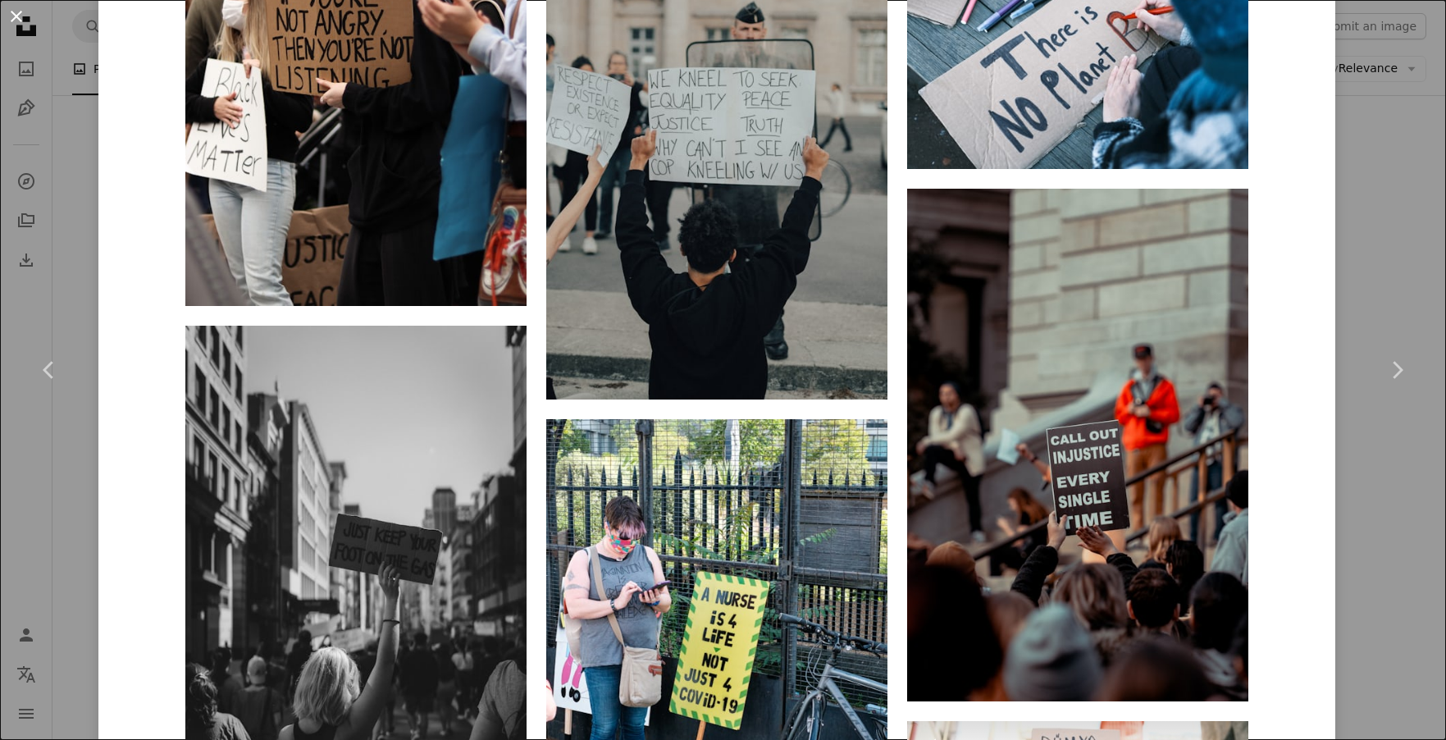
click at [16, 9] on button "An X shape" at bounding box center [17, 17] width 20 height 20
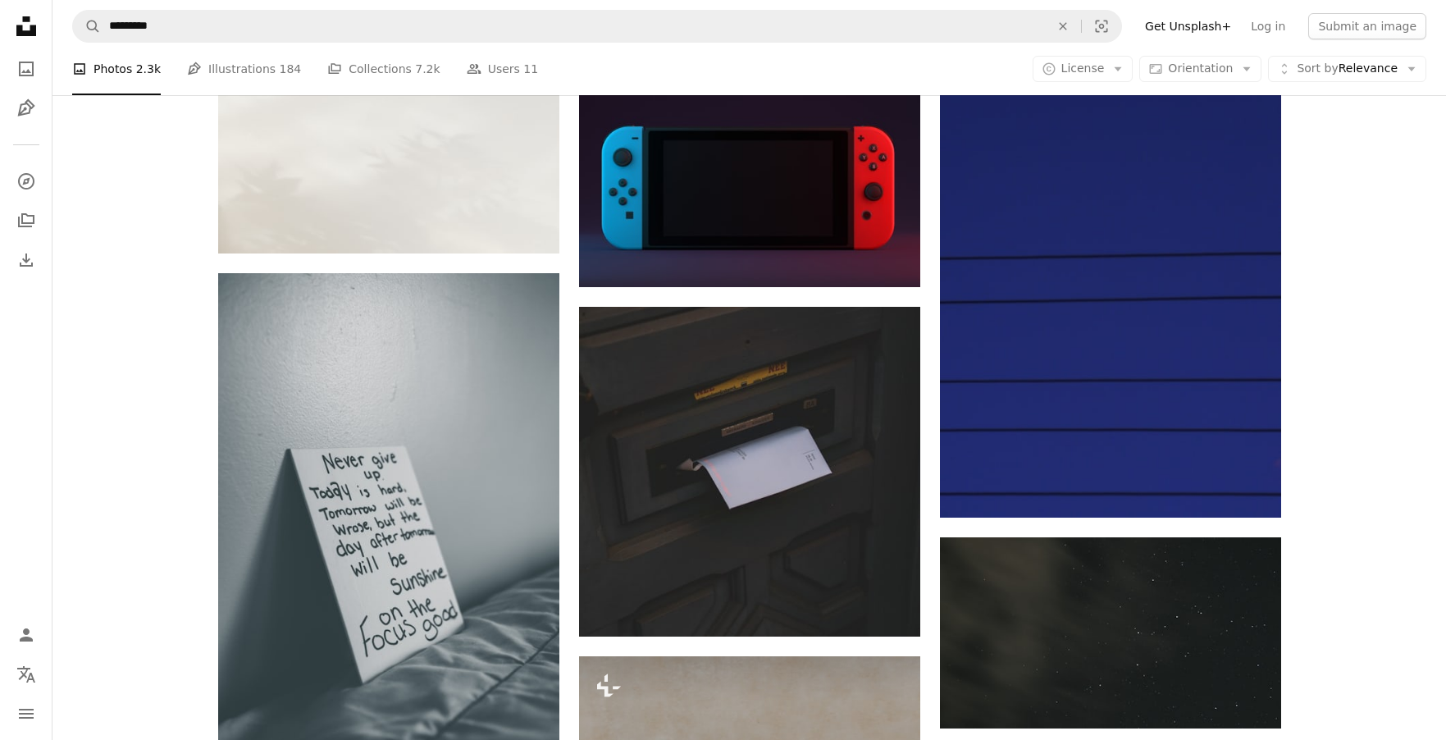
scroll to position [30640, 0]
